Goal: Task Accomplishment & Management: Use online tool/utility

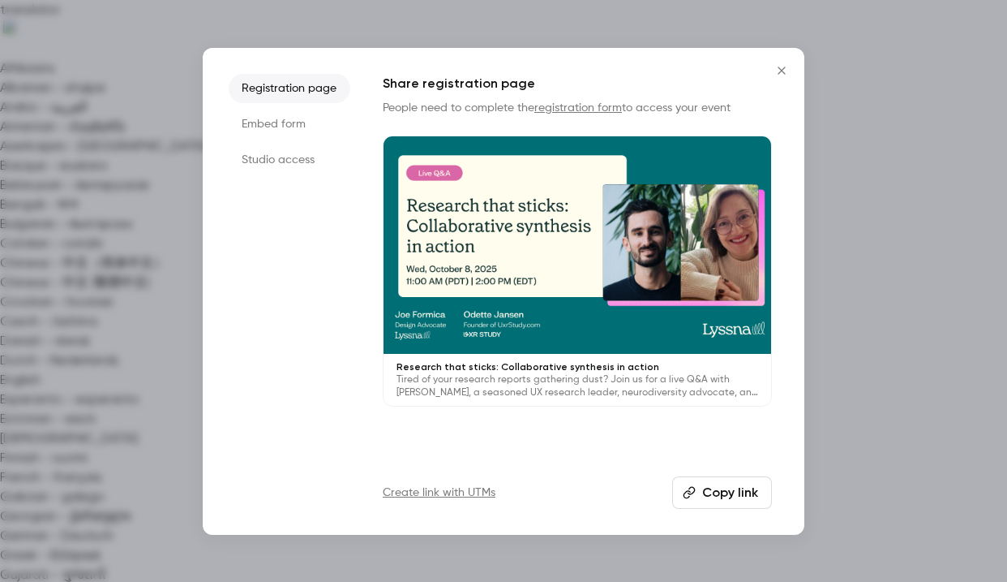
click at [304, 117] on li "Embed form" at bounding box center [290, 123] width 122 height 29
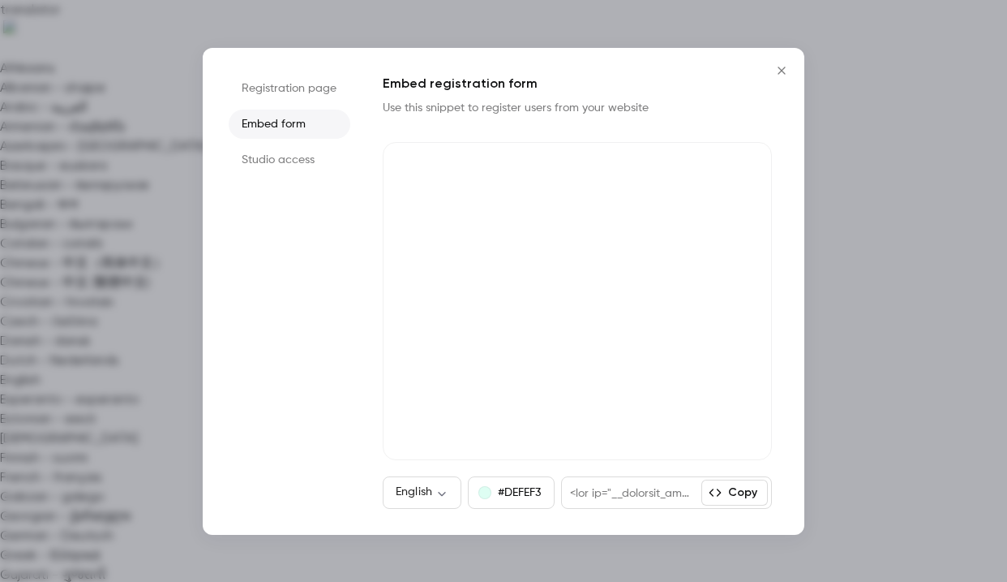
click at [303, 89] on li "Registration page" at bounding box center [290, 88] width 122 height 29
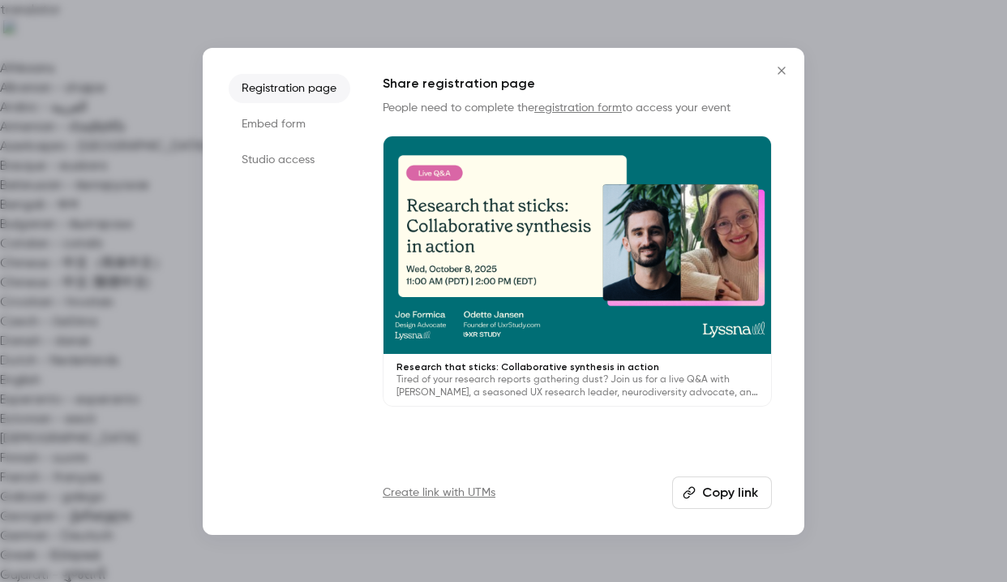
click at [305, 174] on ul "Registration page Embed form Studio access" at bounding box center [290, 291] width 122 height 435
click at [298, 148] on li "Studio access" at bounding box center [290, 159] width 122 height 29
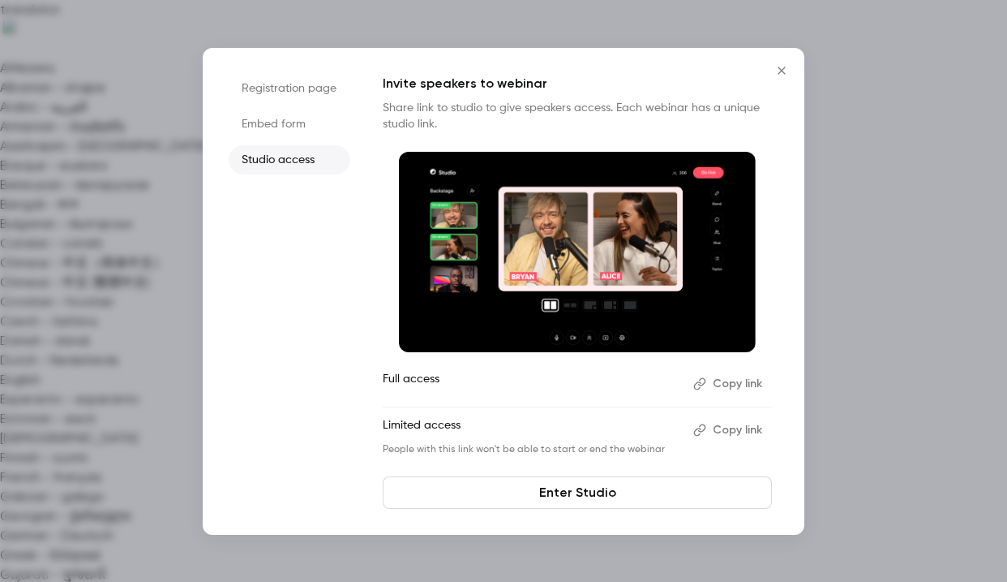
click at [560, 496] on link "Enter Studio" at bounding box center [577, 492] width 389 height 32
click at [788, 70] on icon "Close" at bounding box center [781, 70] width 19 height 13
